Goal: Book appointment/travel/reservation

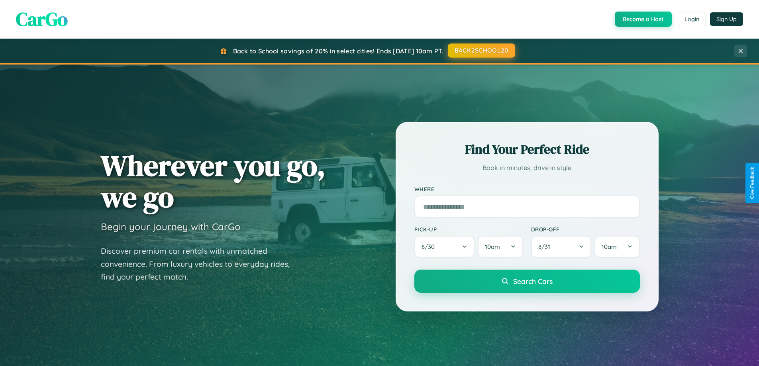
click at [481, 51] on button "BACK2SCHOOL20" at bounding box center [481, 50] width 67 height 14
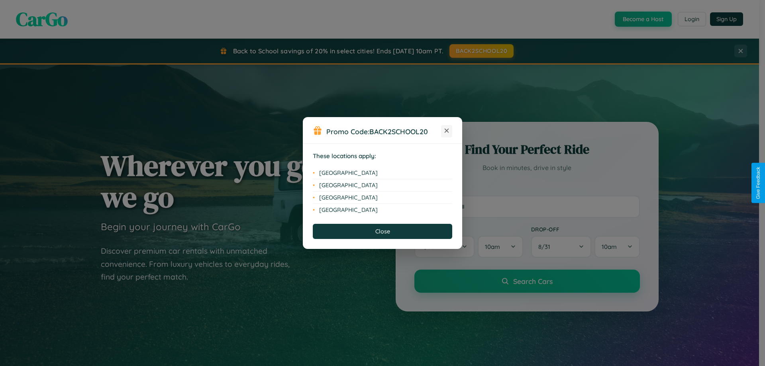
click at [447, 131] on icon at bounding box center [447, 131] width 4 height 4
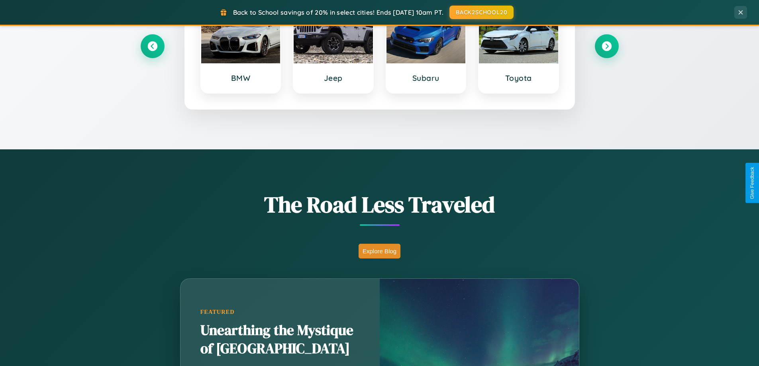
scroll to position [548, 0]
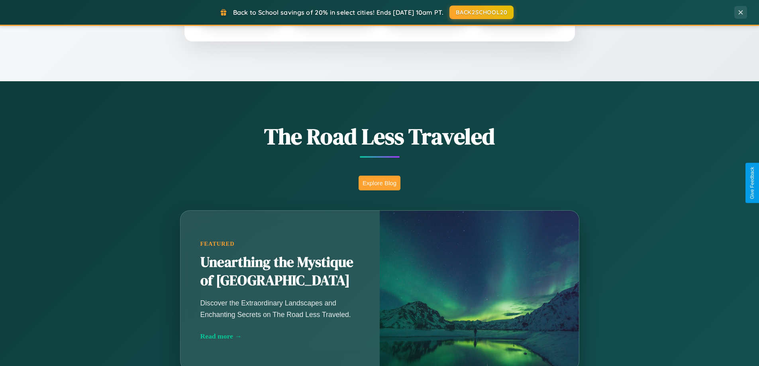
click at [379, 183] on button "Explore Blog" at bounding box center [380, 183] width 42 height 15
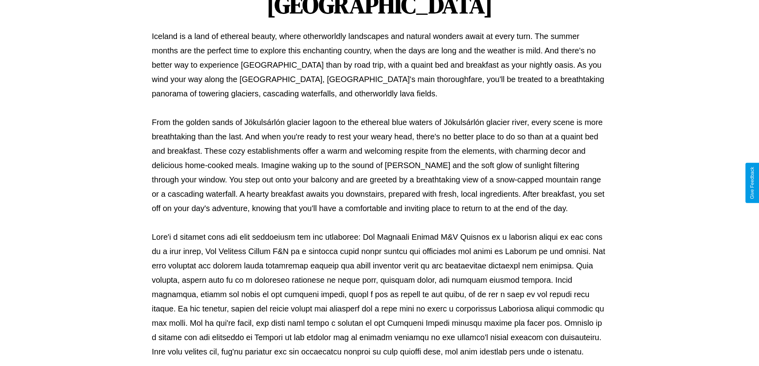
scroll to position [258, 0]
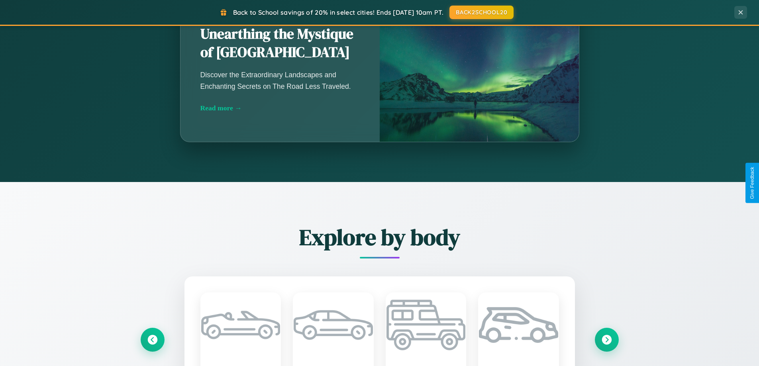
scroll to position [1533, 0]
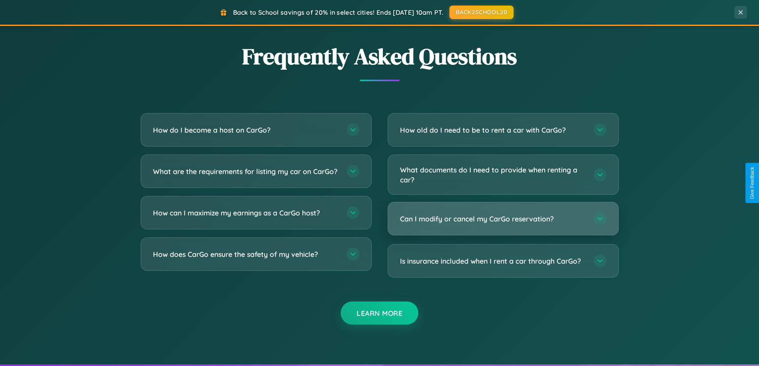
click at [503, 220] on h3 "Can I modify or cancel my CarGo reservation?" at bounding box center [493, 219] width 186 height 10
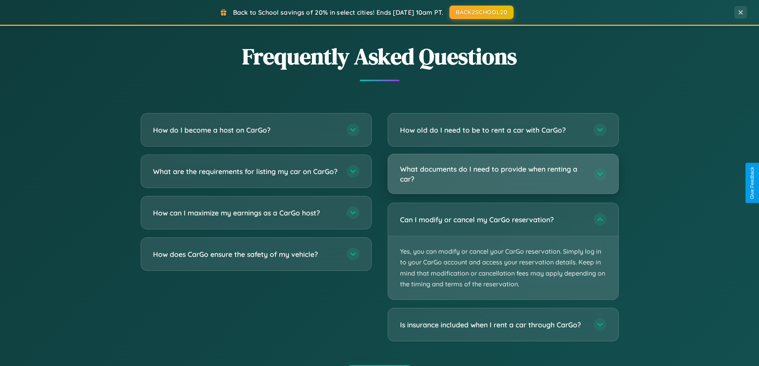
click at [503, 174] on h3 "What documents do I need to provide when renting a car?" at bounding box center [493, 174] width 186 height 20
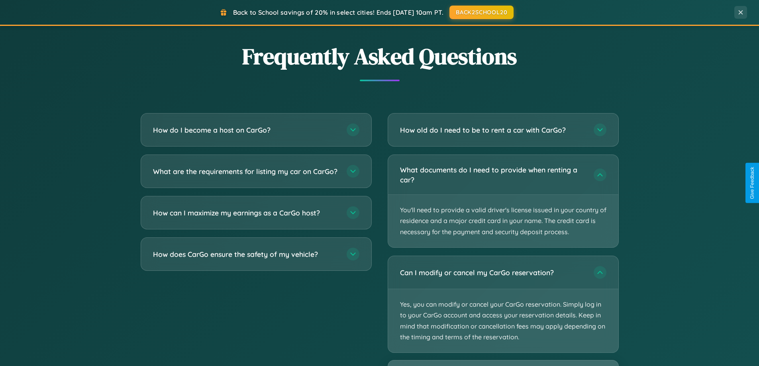
click at [481, 12] on button "BACK2SCHOOL20" at bounding box center [481, 12] width 67 height 14
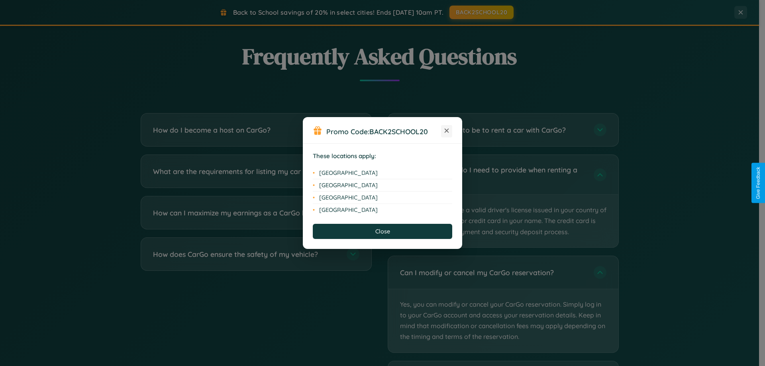
click at [447, 131] on icon at bounding box center [447, 131] width 4 height 4
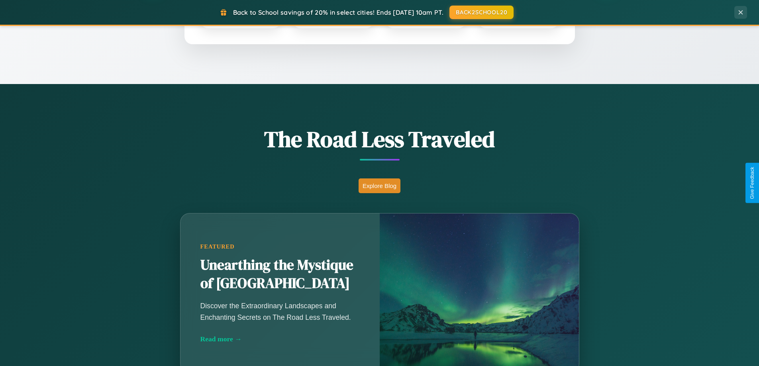
scroll to position [343, 0]
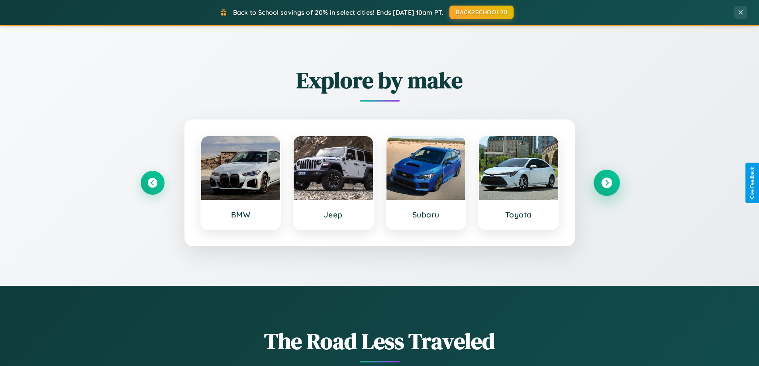
click at [606, 183] on icon at bounding box center [606, 183] width 11 height 11
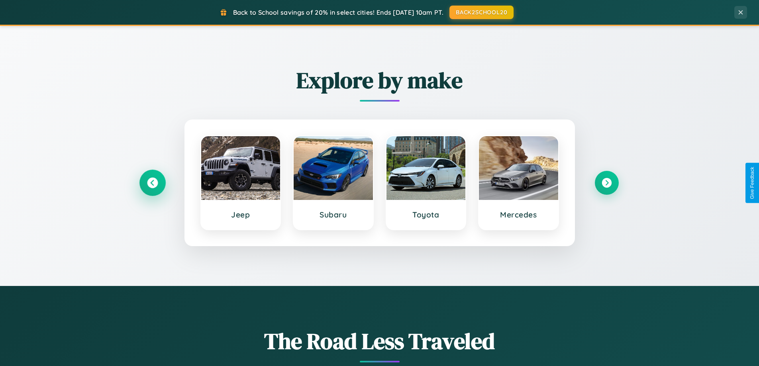
click at [152, 183] on icon at bounding box center [152, 183] width 11 height 11
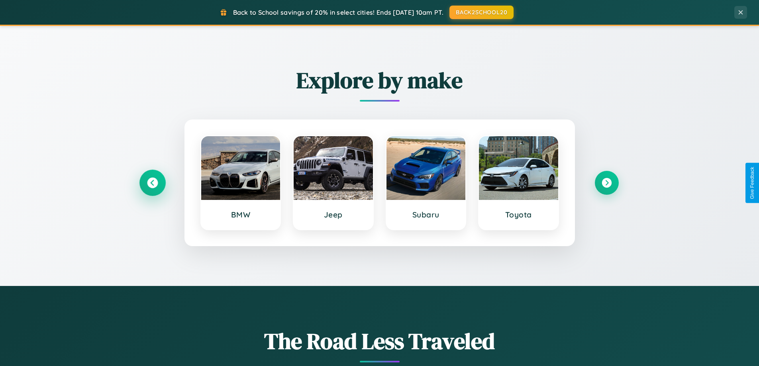
scroll to position [1280, 0]
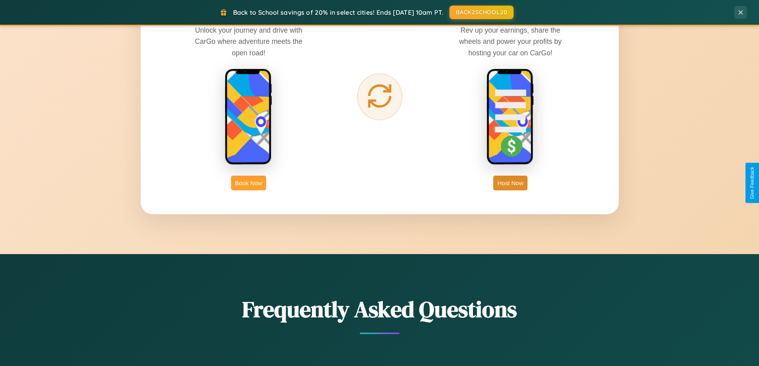
click at [249, 183] on button "Book Now" at bounding box center [248, 183] width 35 height 15
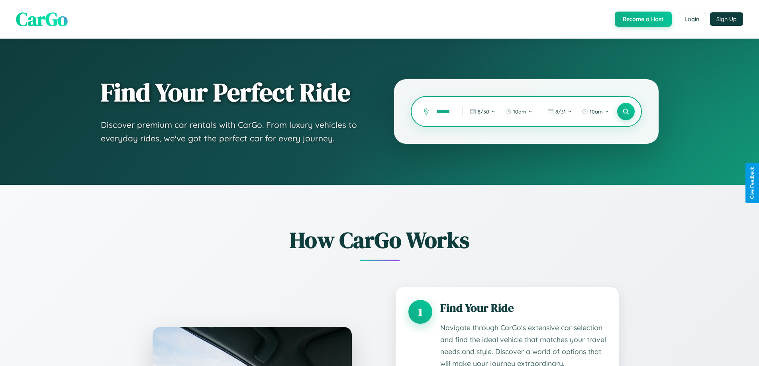
type input "**********"
